Goal: Task Accomplishment & Management: Manage account settings

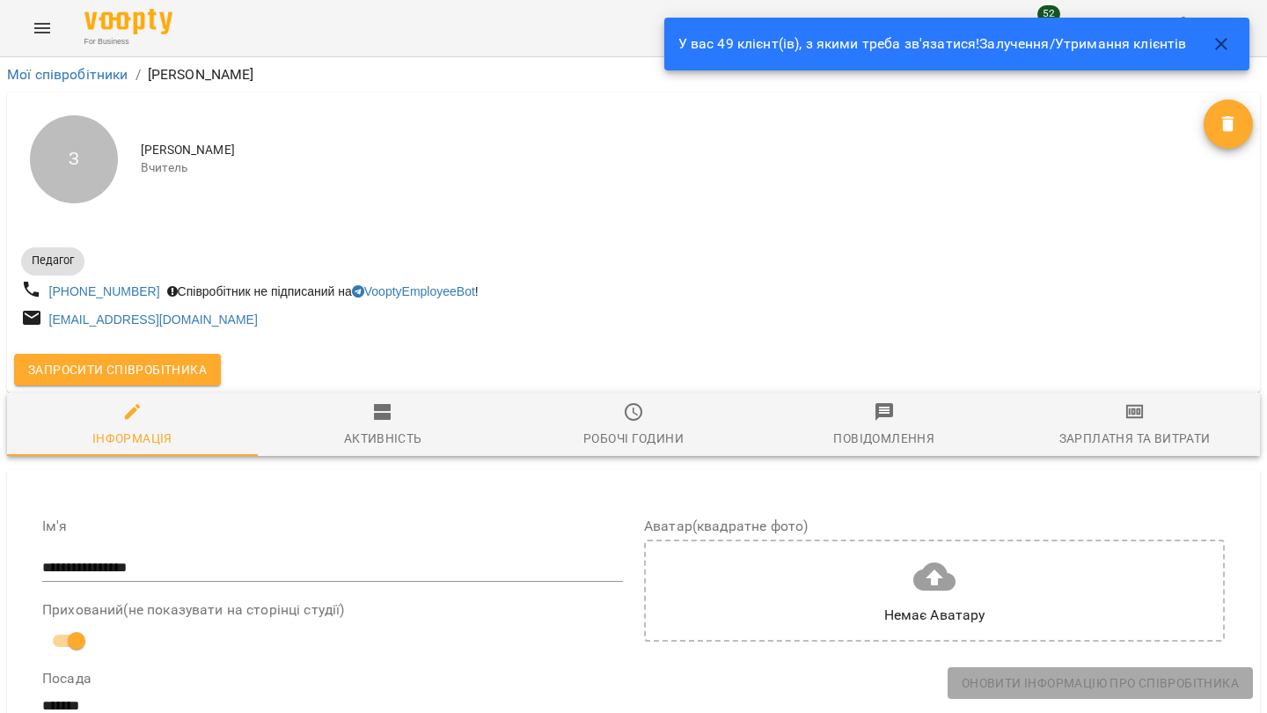
select select "**"
click at [41, 29] on icon "Menu" at bounding box center [42, 28] width 21 height 21
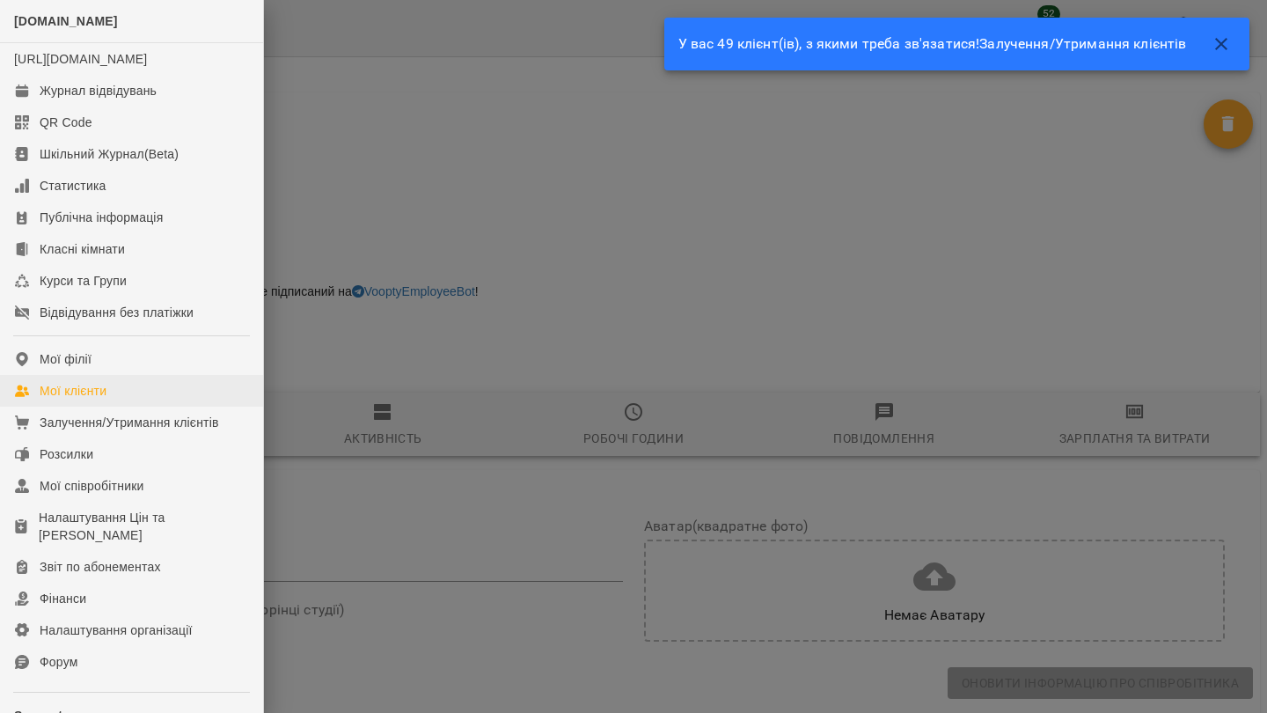
click at [61, 400] on div "Мої клієнти" at bounding box center [73, 391] width 67 height 18
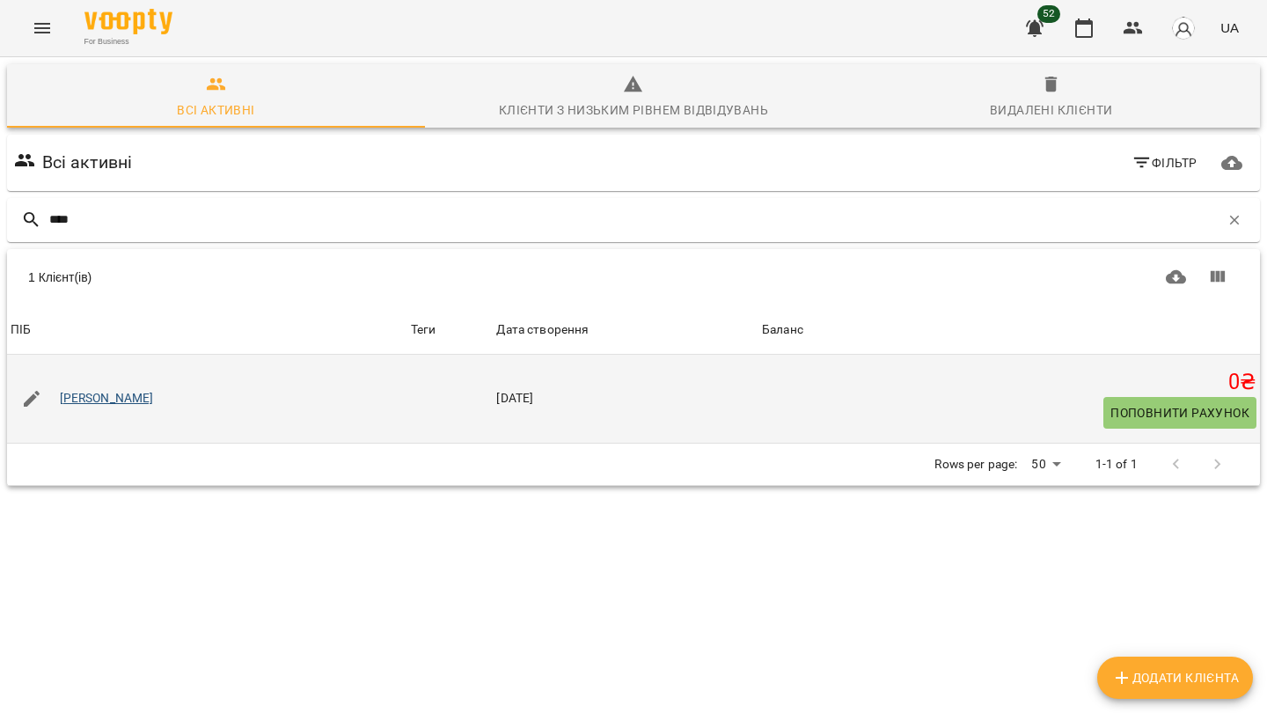
type input "****"
click at [133, 392] on link "[PERSON_NAME]" at bounding box center [107, 399] width 94 height 18
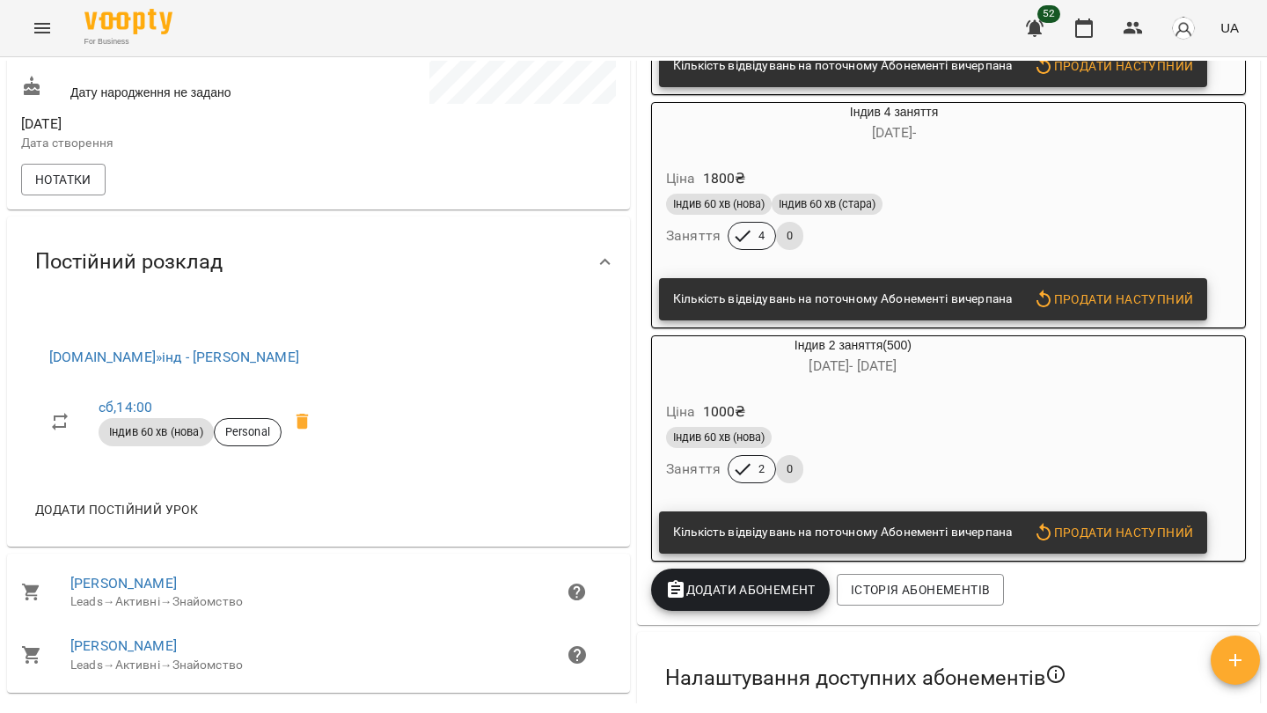
scroll to position [524, 0]
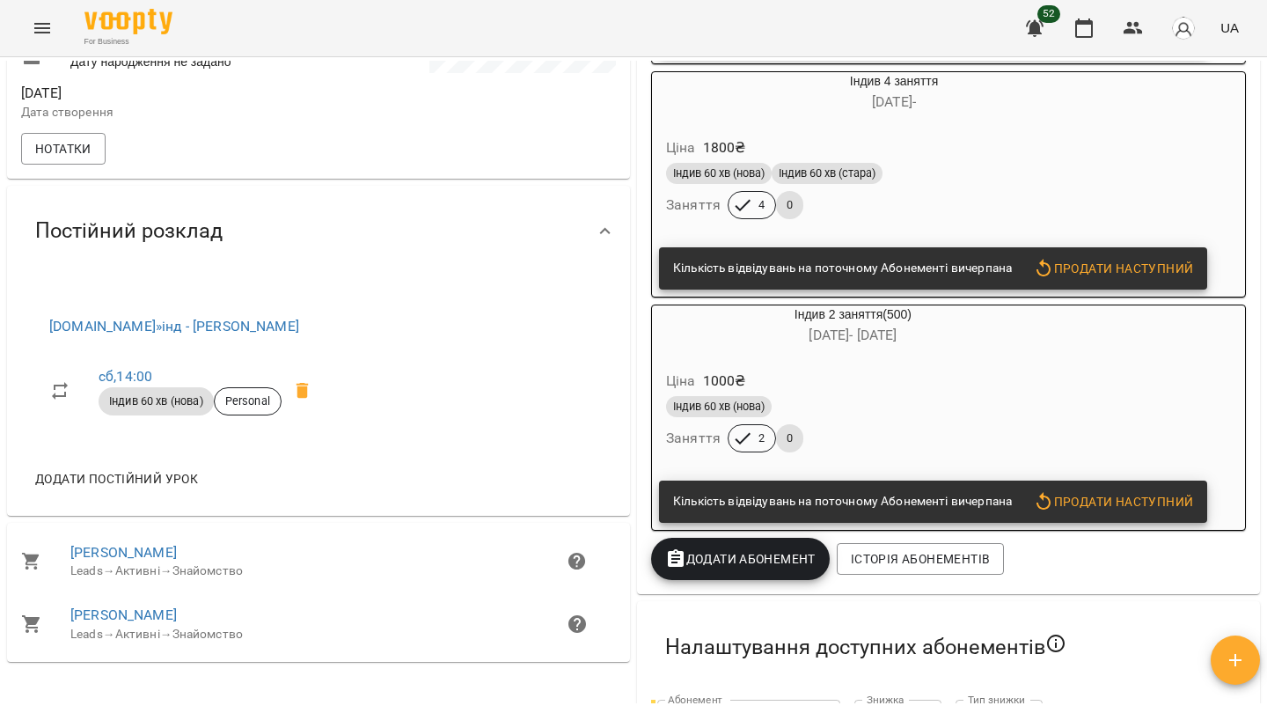
click at [718, 585] on div "Індив 4 заняття(500) [DATE] - Ціна 2000 ₴ Індив 60 хв (нова) Заняття 4 0 Кількі…" at bounding box center [948, 212] width 623 height 763
click at [721, 539] on button "Додати Абонемент" at bounding box center [740, 559] width 179 height 42
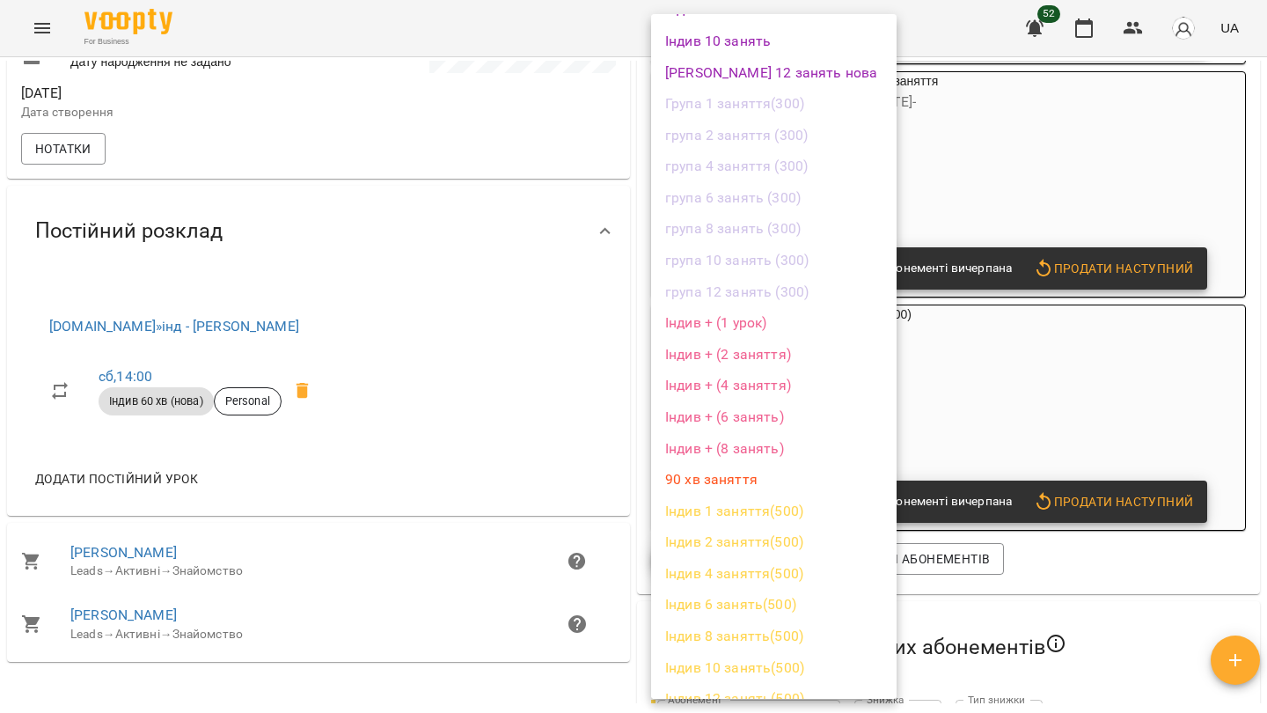
scroll to position [846, 0]
click at [742, 527] on li "Індив 2 заняття(500)" at bounding box center [774, 543] width 246 height 32
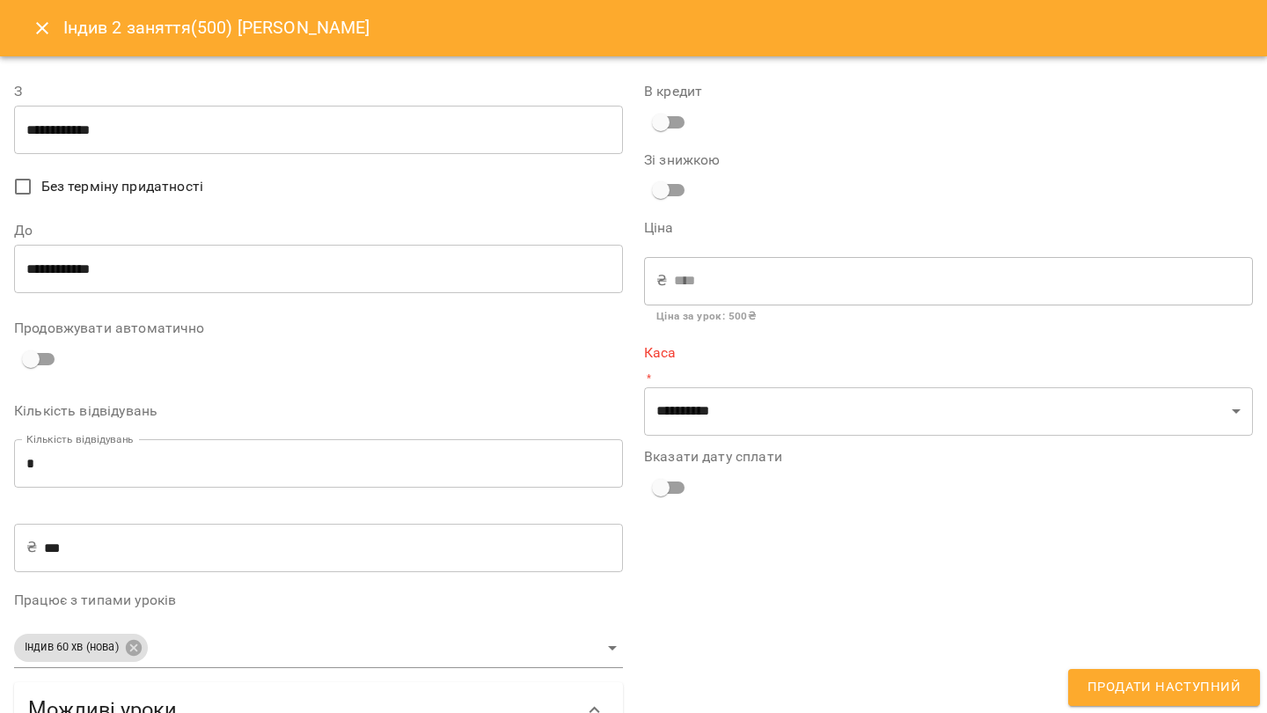
click at [760, 450] on label "Вказати дату сплати" at bounding box center [948, 457] width 609 height 14
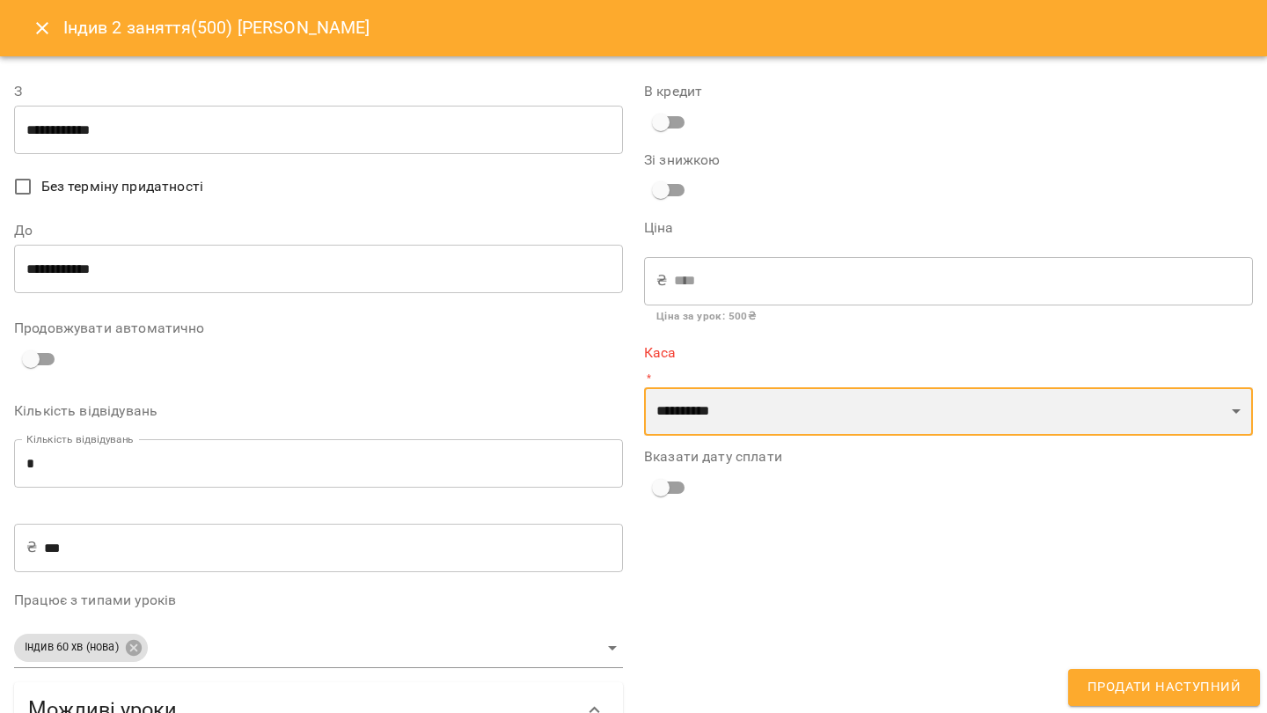
select select "****"
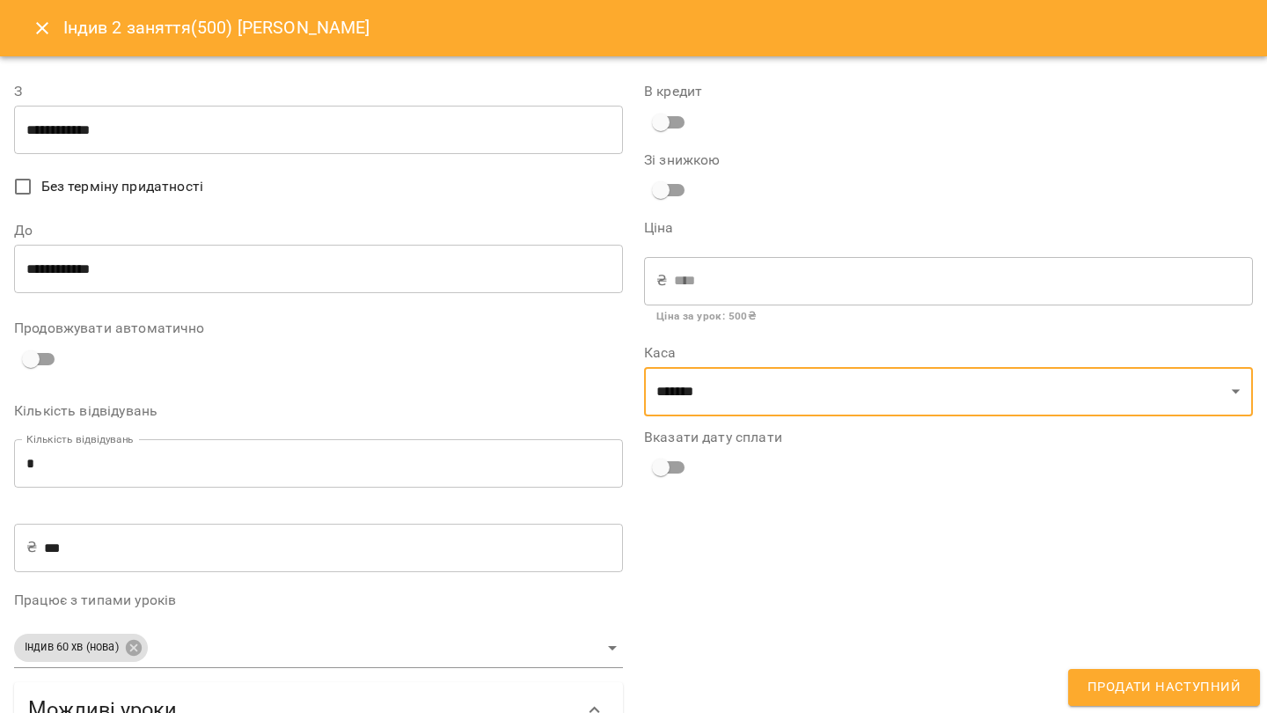
click at [1203, 683] on span "Продати наступний" at bounding box center [1164, 687] width 153 height 23
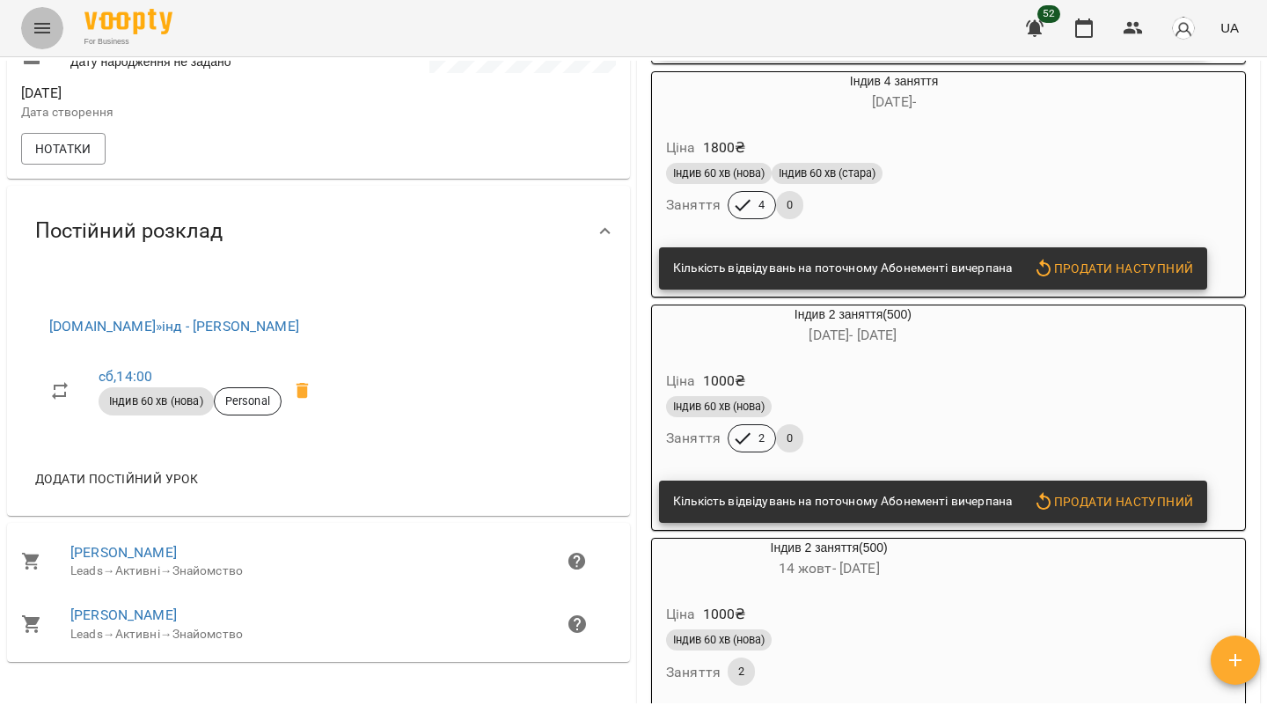
click at [39, 40] on button "Menu" at bounding box center [42, 28] width 42 height 42
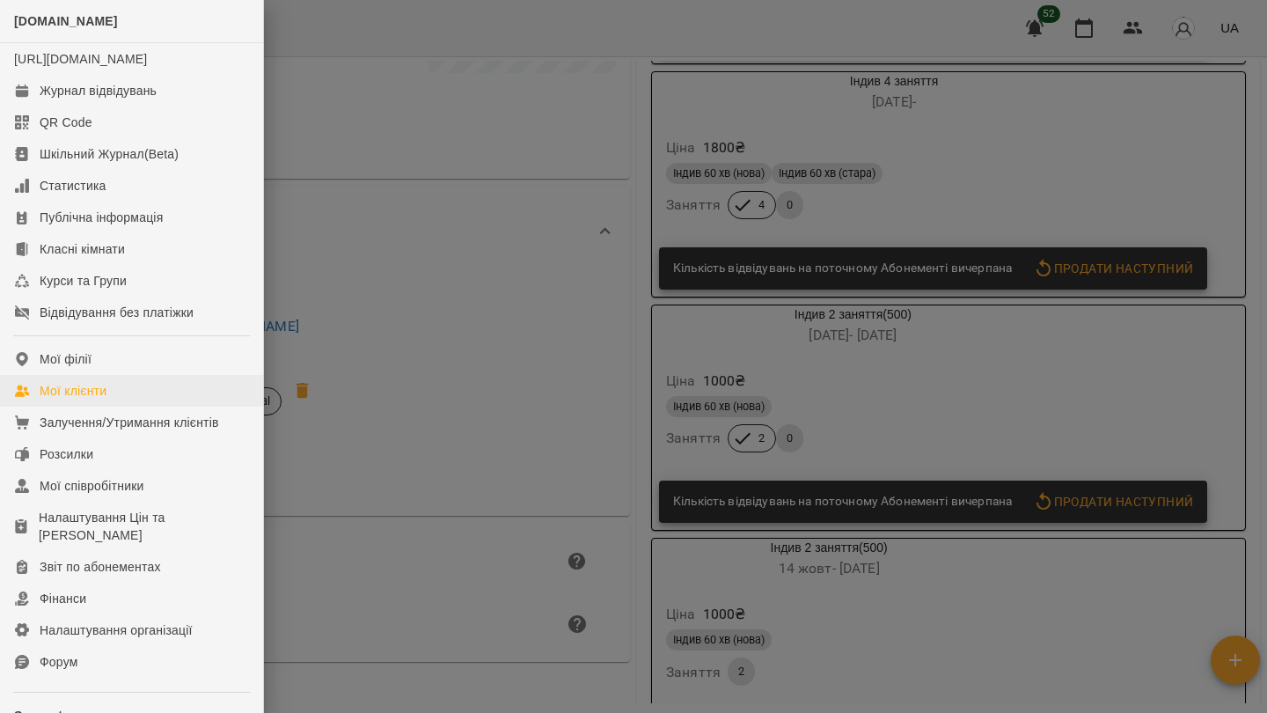
click at [122, 407] on link "Мої клієнти" at bounding box center [131, 391] width 263 height 32
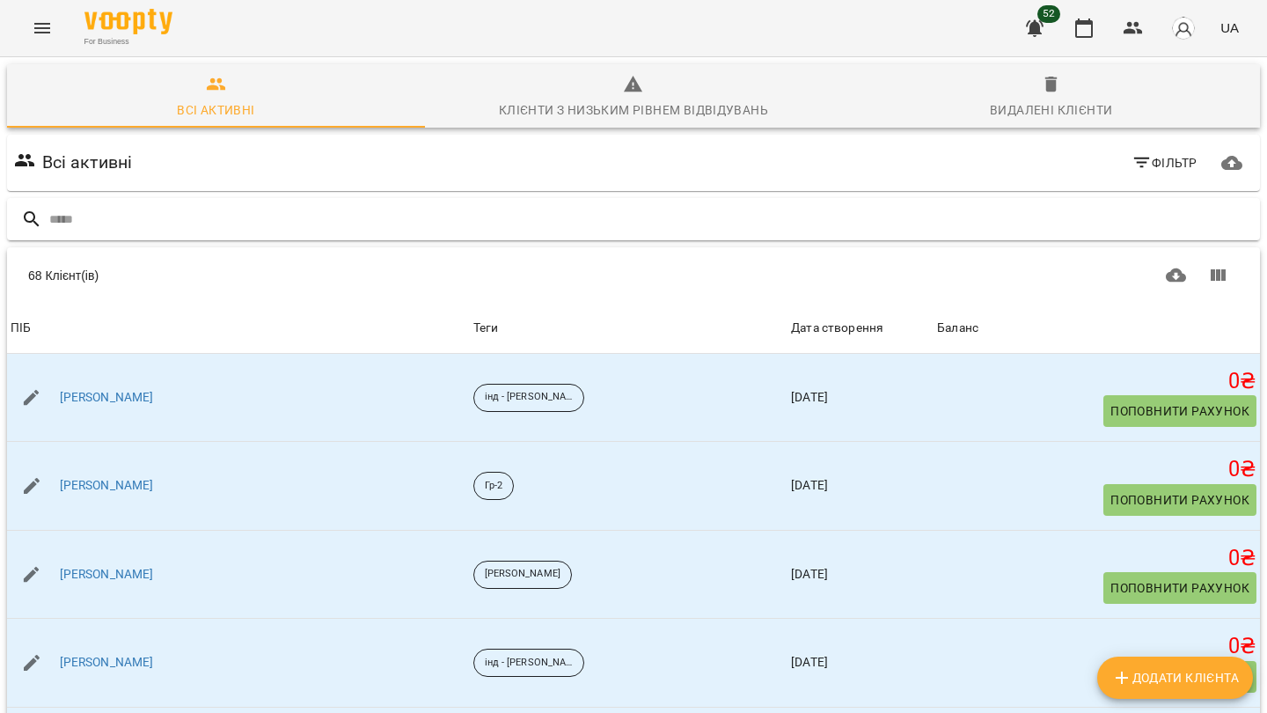
click at [193, 227] on input "text" at bounding box center [651, 219] width 1204 height 29
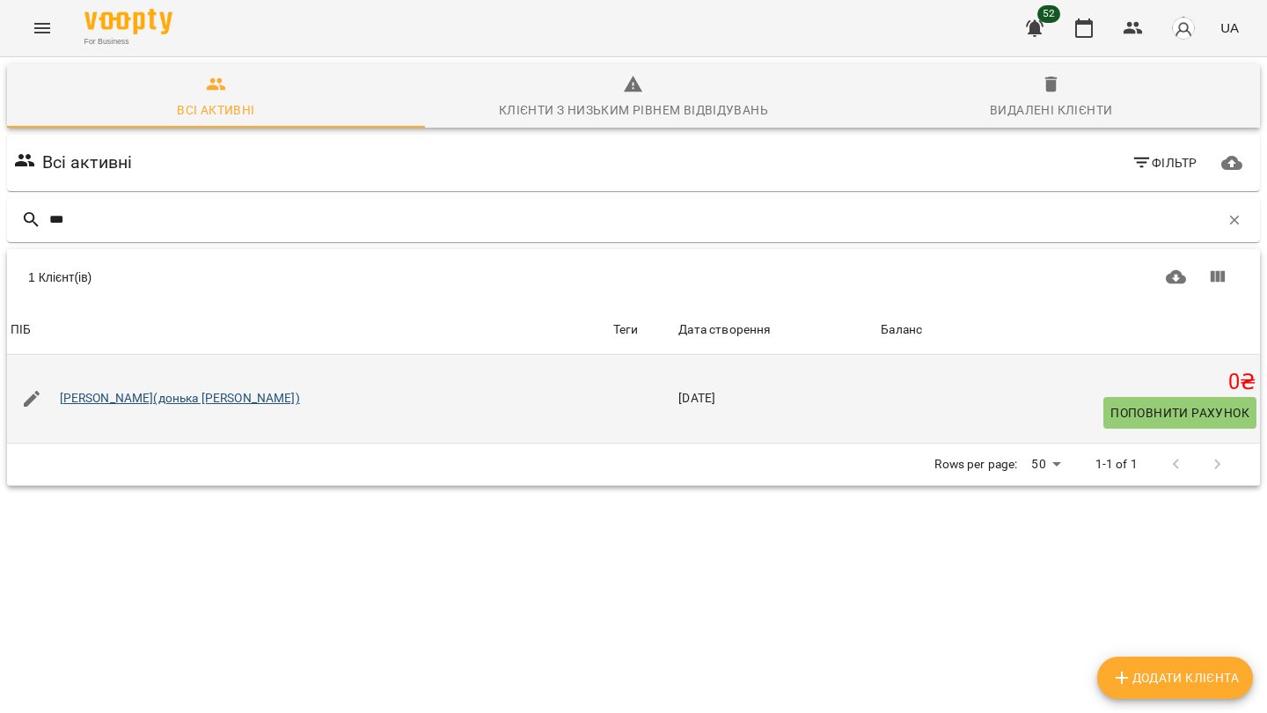
type input "***"
click at [113, 394] on link "[PERSON_NAME](донька [PERSON_NAME])" at bounding box center [180, 399] width 240 height 18
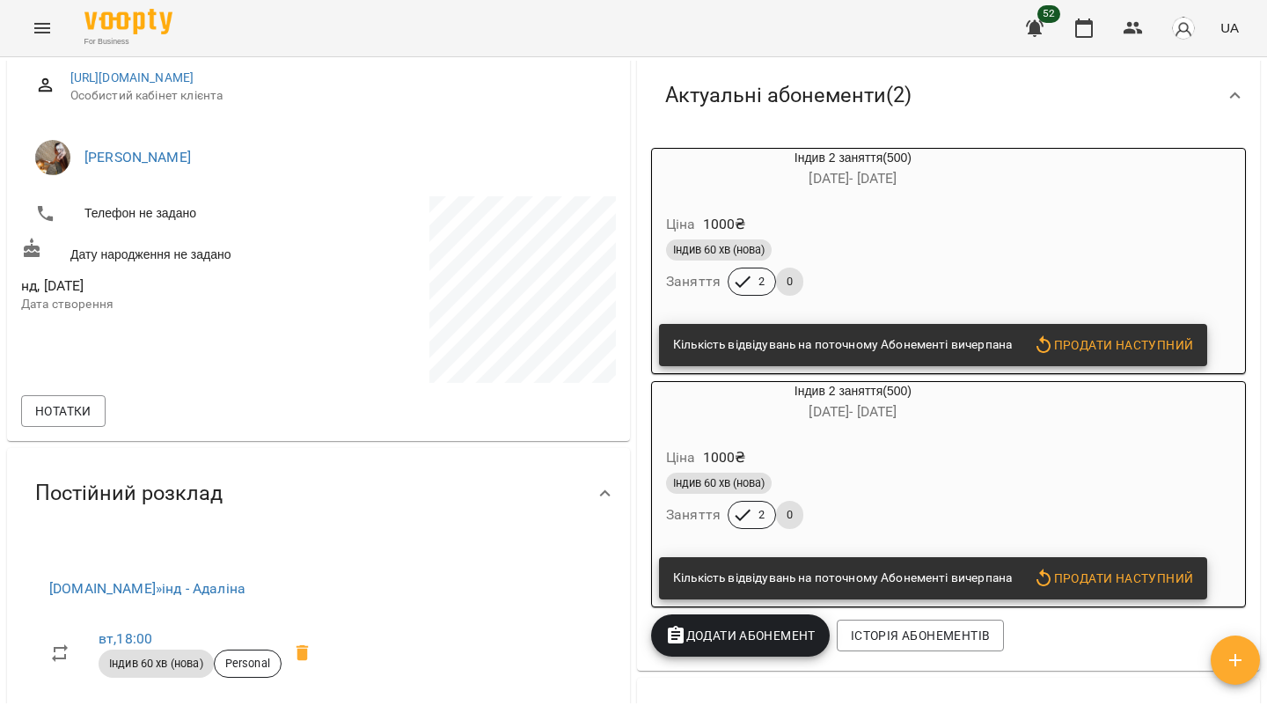
scroll to position [532, 0]
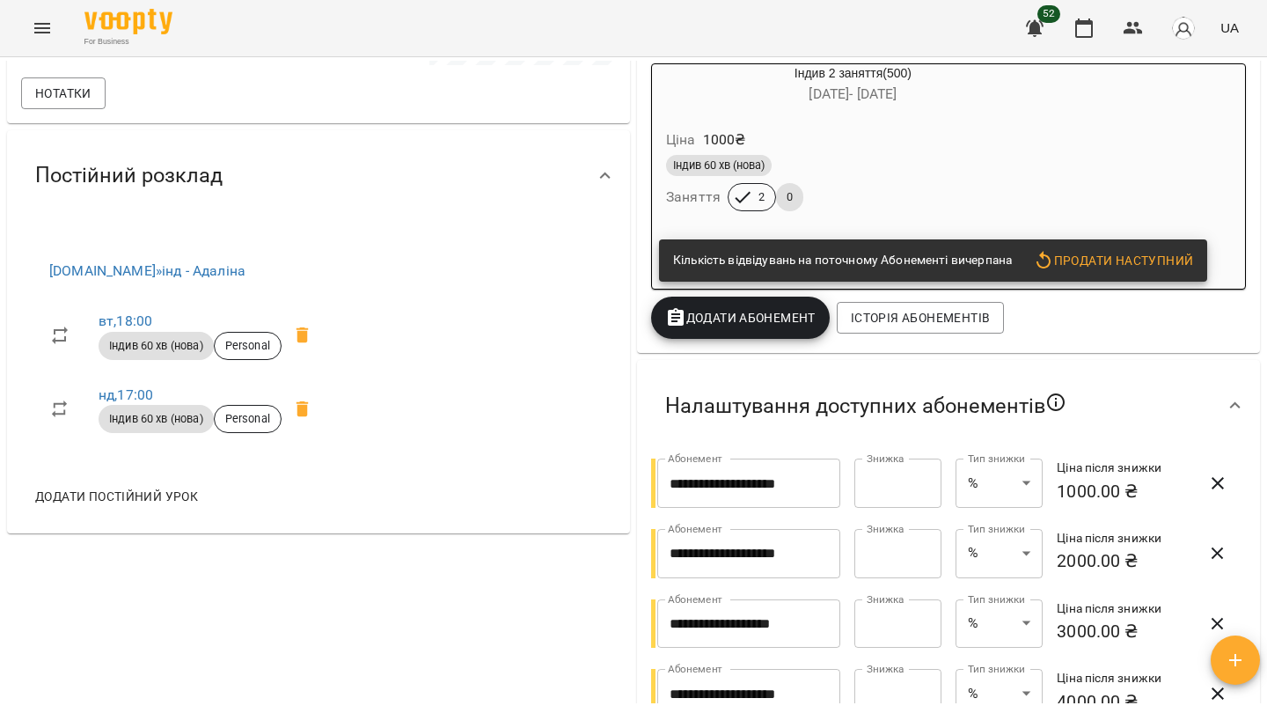
click at [775, 333] on button "Додати Абонемент" at bounding box center [740, 318] width 179 height 42
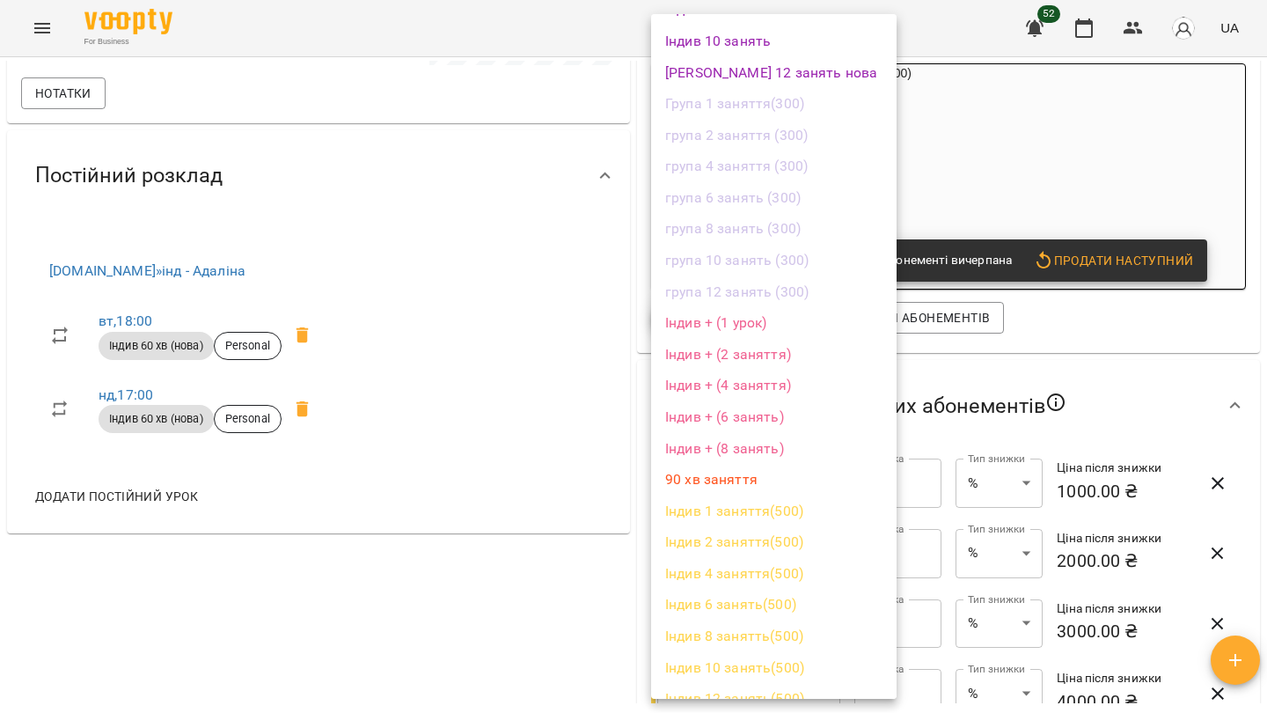
scroll to position [846, 0]
click at [754, 527] on li "Індив 2 заняття(500)" at bounding box center [774, 543] width 246 height 32
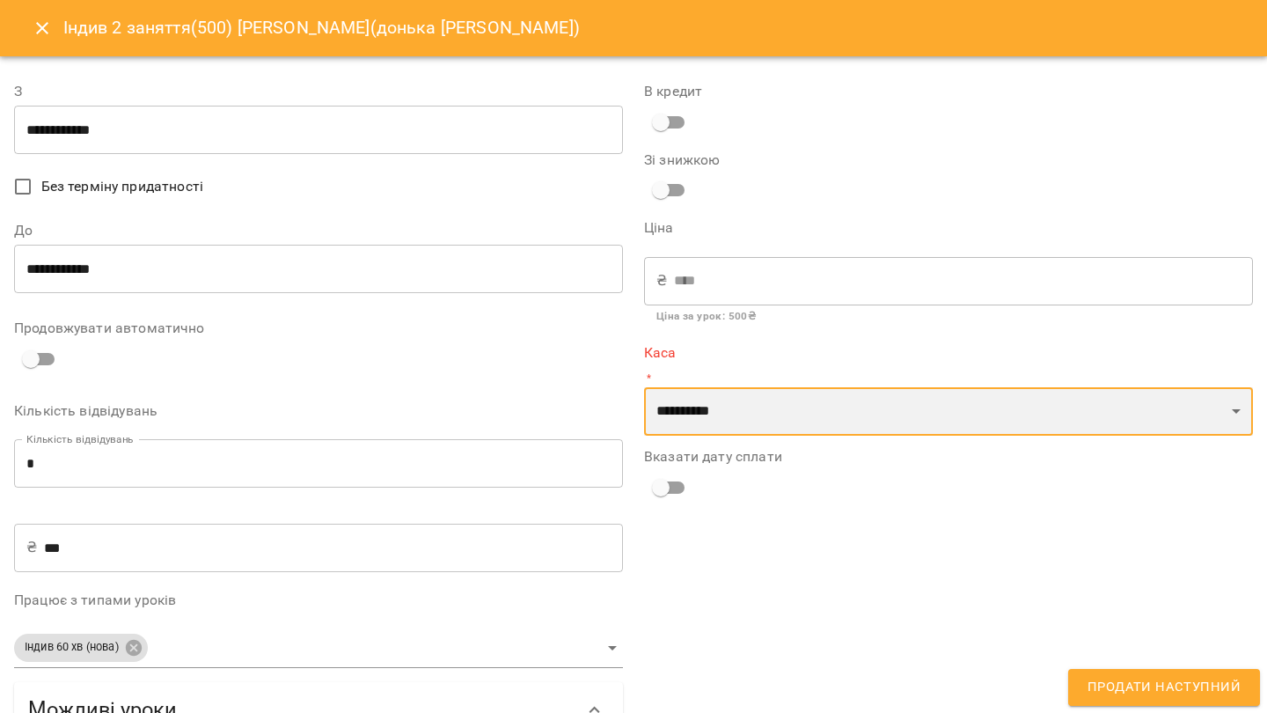
select select "****"
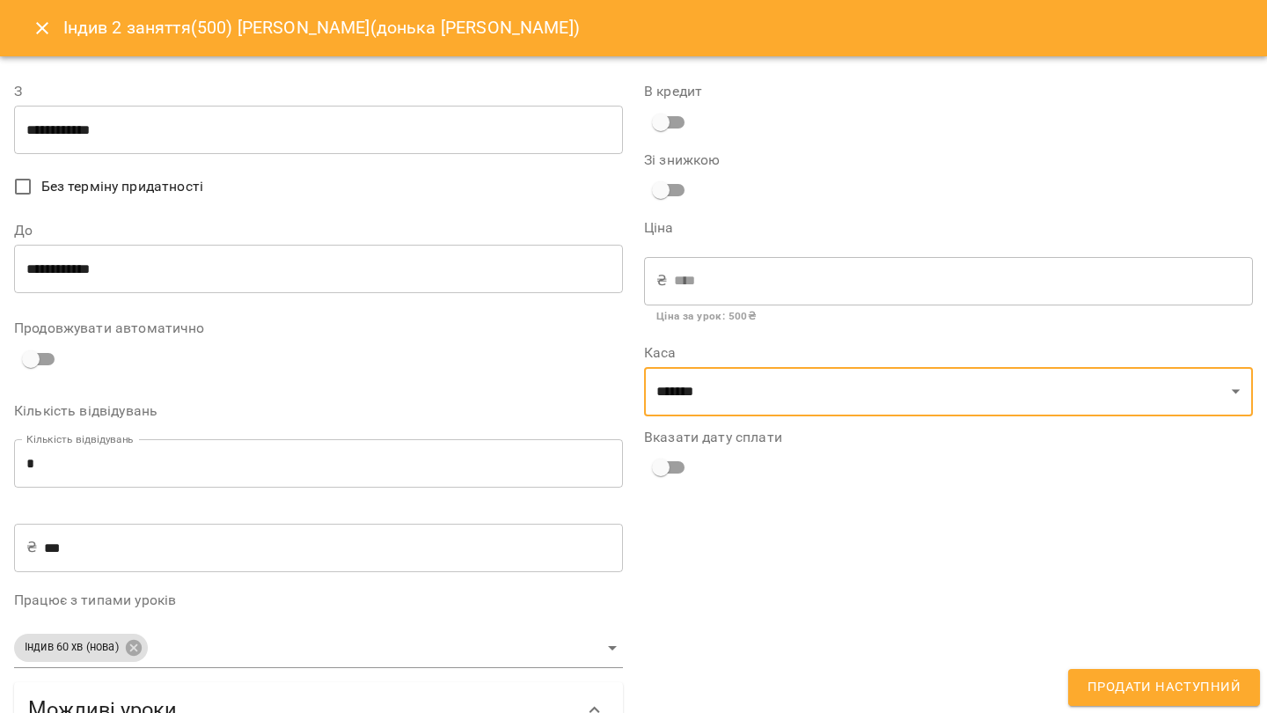
click at [1177, 677] on span "Продати наступний" at bounding box center [1164, 687] width 153 height 23
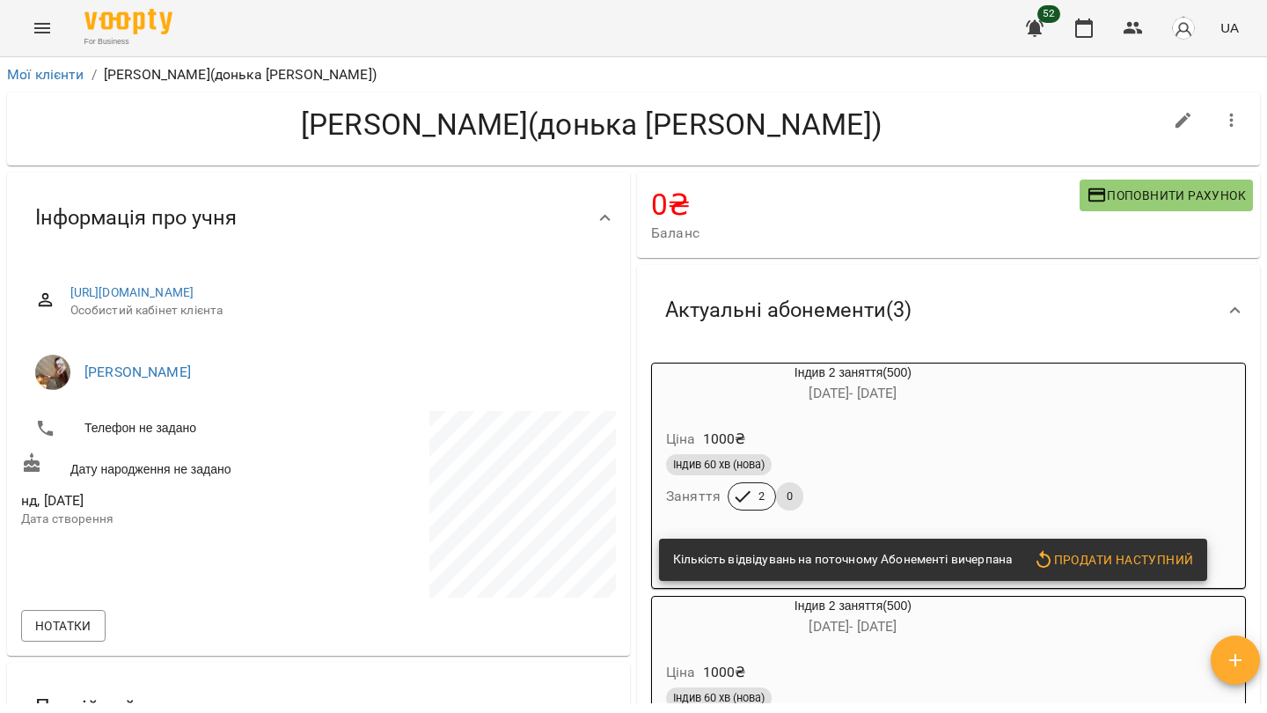
scroll to position [0, 0]
click at [1030, 32] on icon "button" at bounding box center [1034, 28] width 21 height 21
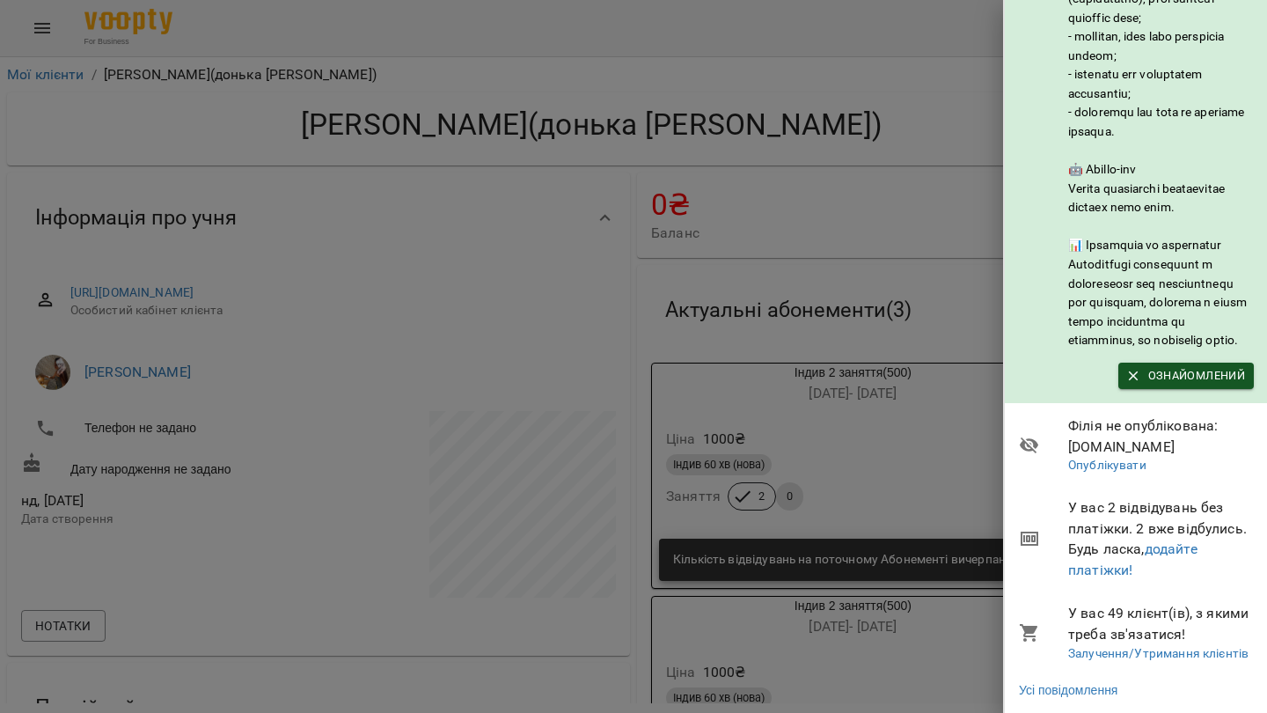
scroll to position [294, 0]
click at [1114, 566] on link "додайте платіжки!" at bounding box center [1132, 559] width 129 height 38
